Goal: Find specific page/section: Find specific page/section

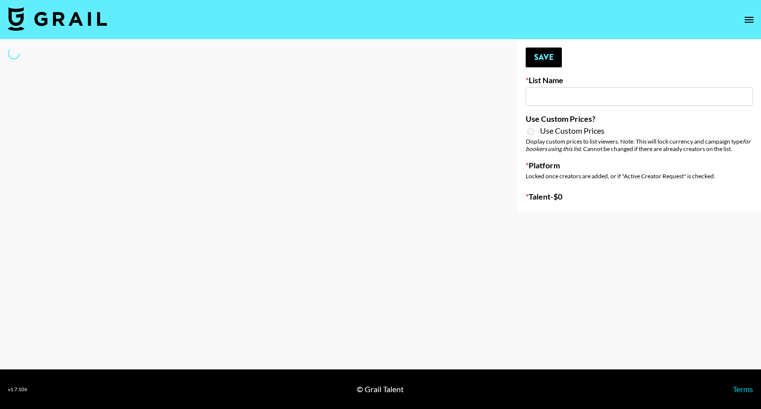
type input "Young T & Bugsy List"
select select "Song"
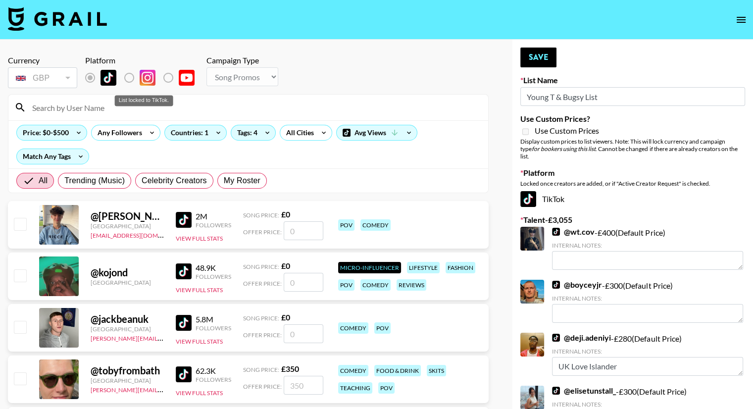
click at [130, 78] on label "List locked to TikTok." at bounding box center [137, 77] width 37 height 21
click at [252, 181] on span "My Roster" at bounding box center [242, 181] width 37 height 12
click at [224, 181] on input "My Roster" at bounding box center [224, 181] width 0 height 0
radio input "true"
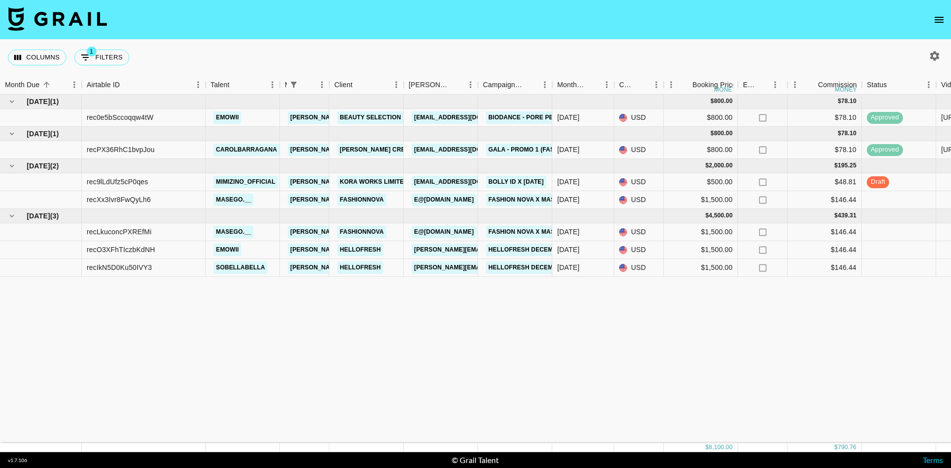
click at [939, 20] on icon "open drawer" at bounding box center [939, 20] width 12 height 12
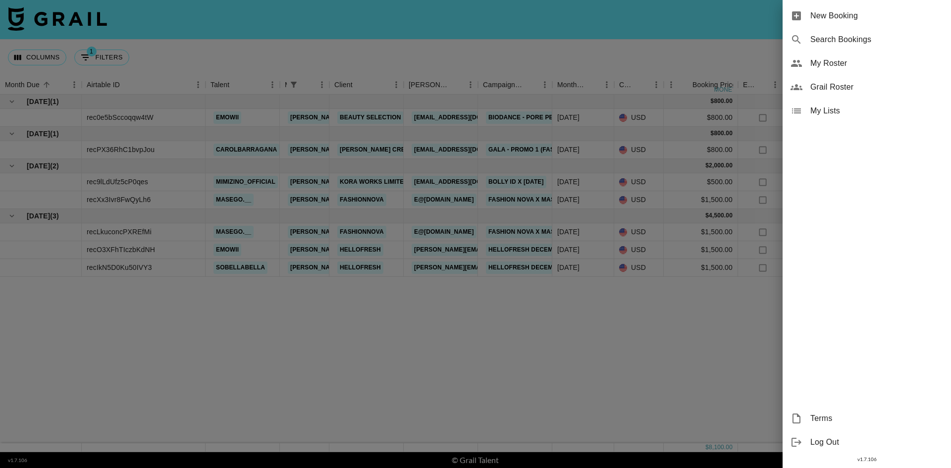
click at [854, 60] on span "My Roster" at bounding box center [876, 63] width 133 height 12
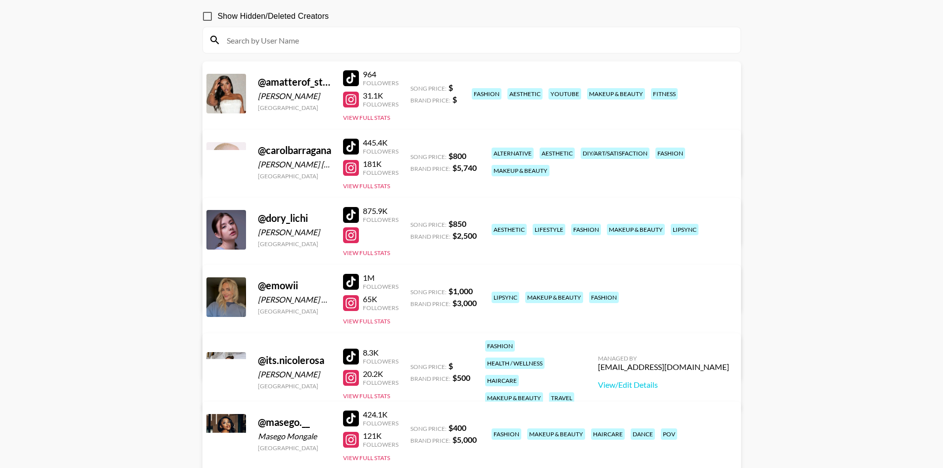
scroll to position [149, 0]
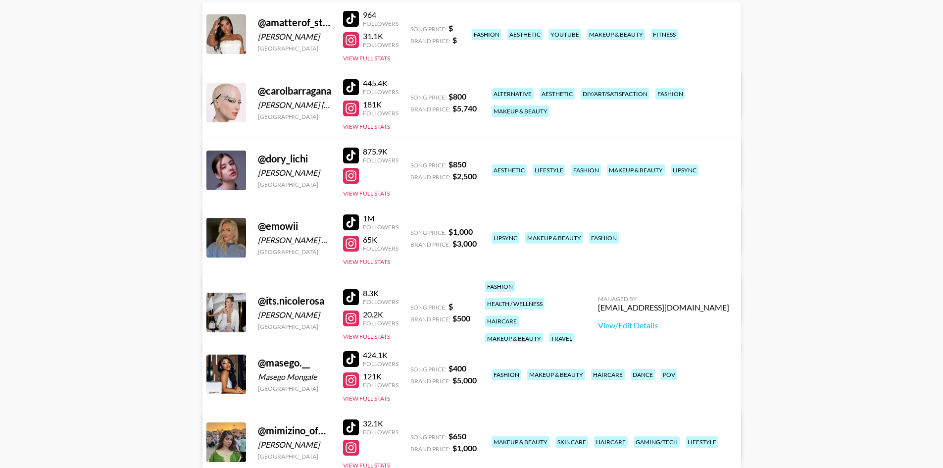
click at [352, 89] on div at bounding box center [351, 87] width 16 height 16
click at [352, 107] on div at bounding box center [351, 109] width 16 height 16
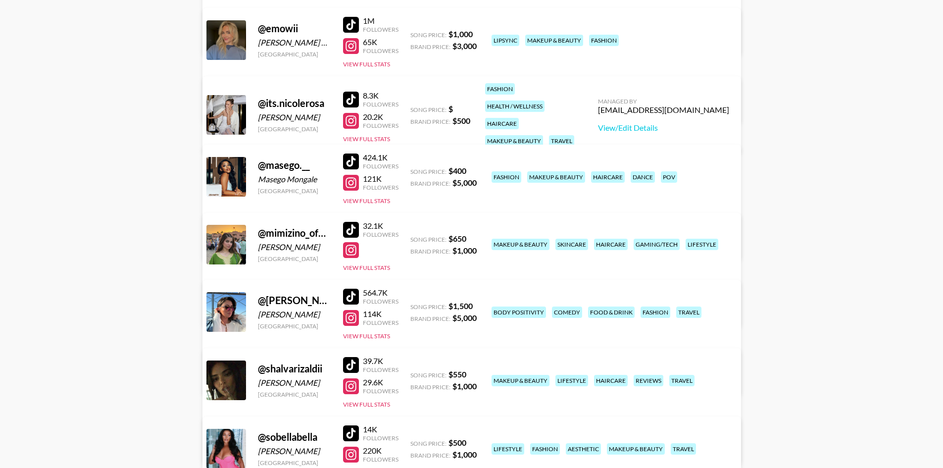
scroll to position [347, 0]
click at [350, 300] on div at bounding box center [351, 296] width 16 height 16
click at [347, 315] on div at bounding box center [351, 318] width 16 height 16
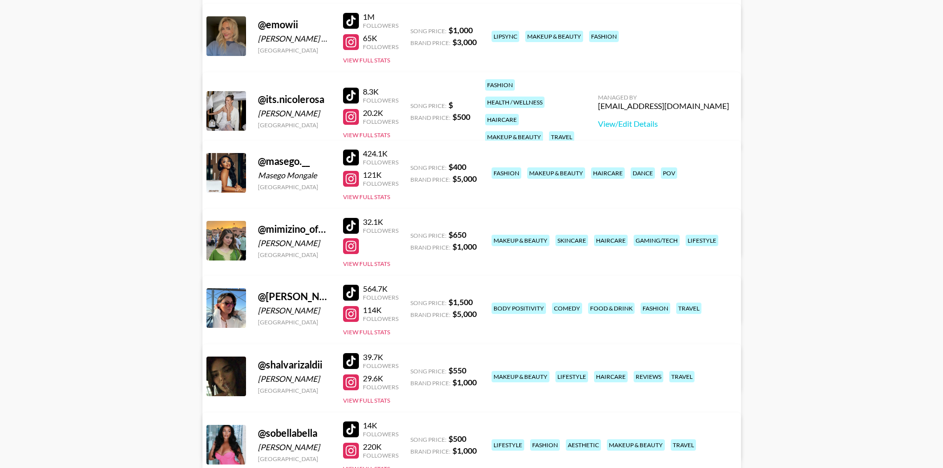
scroll to position [327, 0]
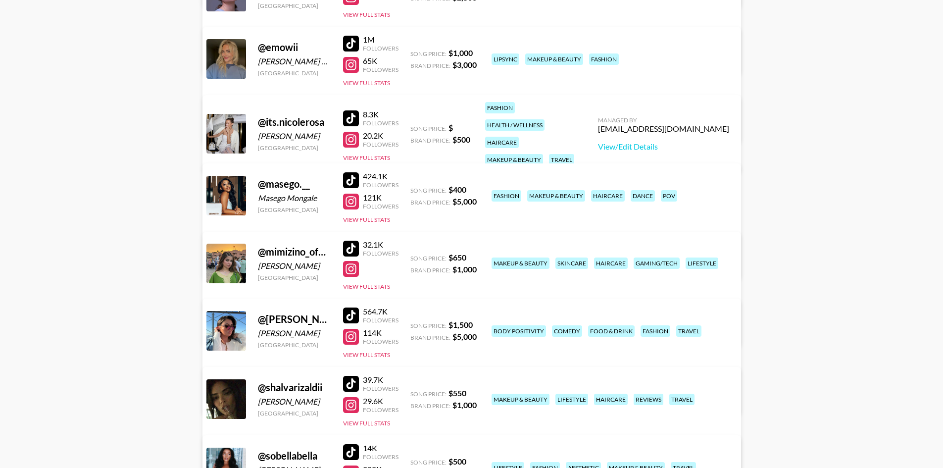
click at [347, 244] on div at bounding box center [351, 249] width 16 height 16
